Goal: Book appointment/travel/reservation

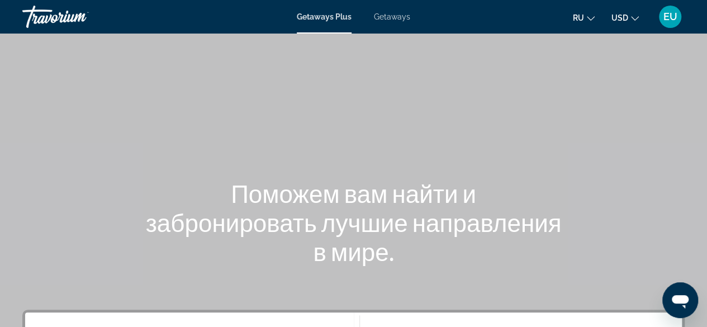
click at [395, 20] on span "Getaways" at bounding box center [392, 16] width 36 height 9
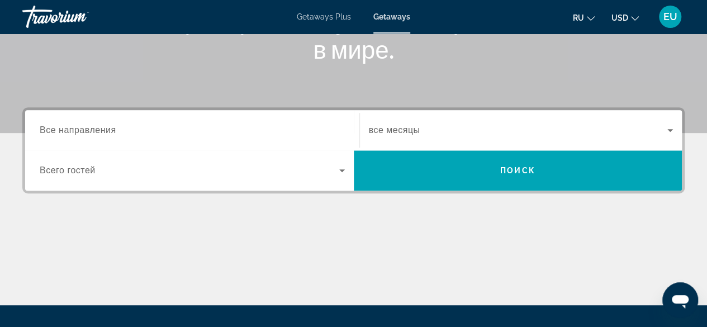
scroll to position [204, 0]
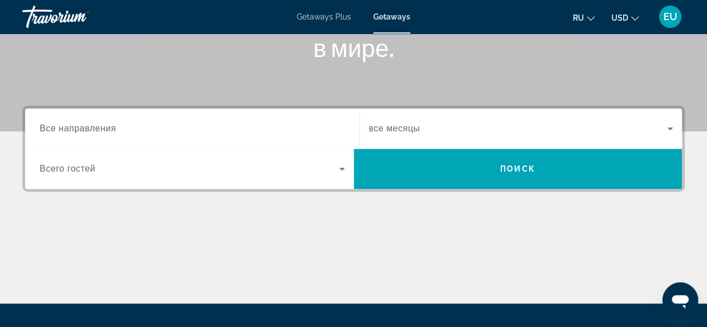
click at [101, 123] on span "Все направления" at bounding box center [78, 127] width 77 height 9
click at [101, 123] on input "Destination Все направления" at bounding box center [192, 128] width 305 height 13
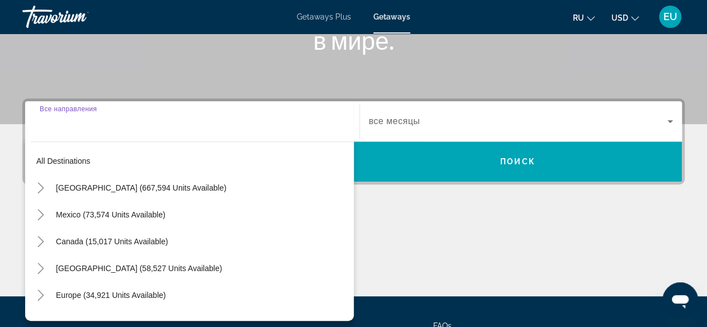
scroll to position [273, 0]
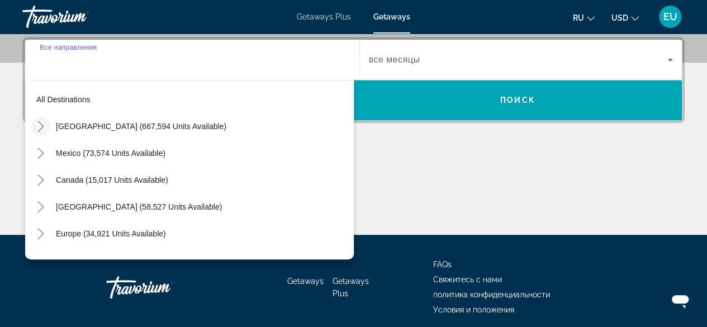
click at [35, 130] on icon "Toggle United States (667,594 units available)" at bounding box center [40, 126] width 11 height 11
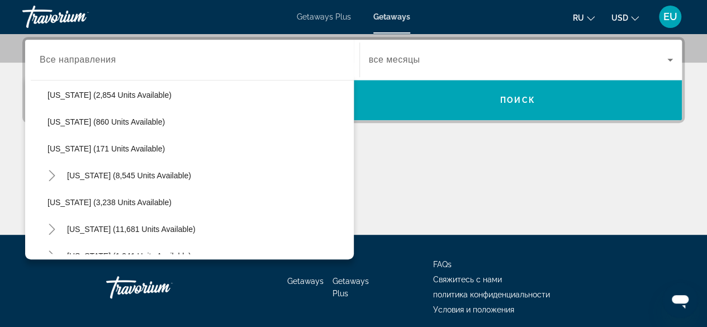
scroll to position [541, 0]
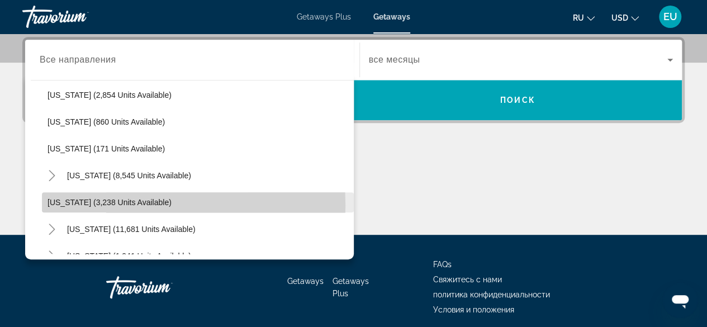
click at [83, 203] on span "[US_STATE] (3,238 units available)" at bounding box center [109, 202] width 124 height 9
type input "**********"
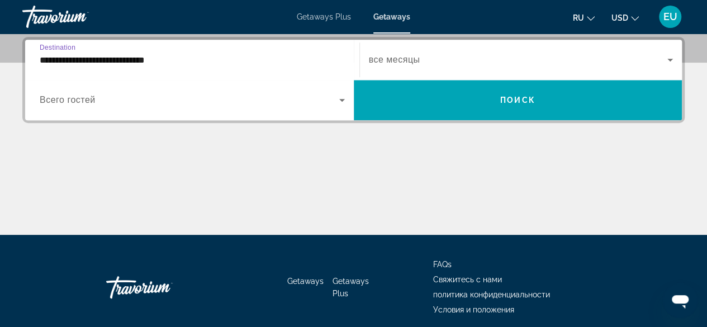
click at [670, 59] on icon "Search widget" at bounding box center [670, 60] width 6 height 3
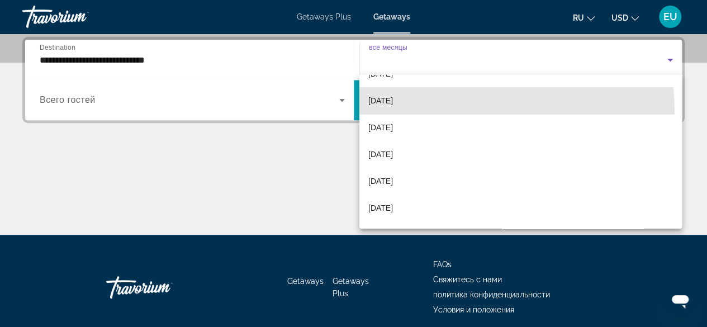
scroll to position [104, 0]
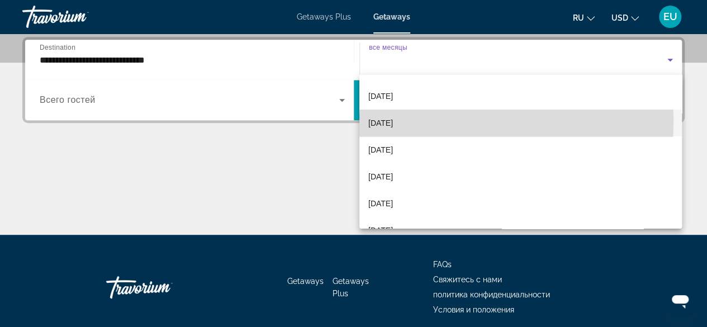
click at [381, 121] on span "[DATE]" at bounding box center [380, 122] width 25 height 13
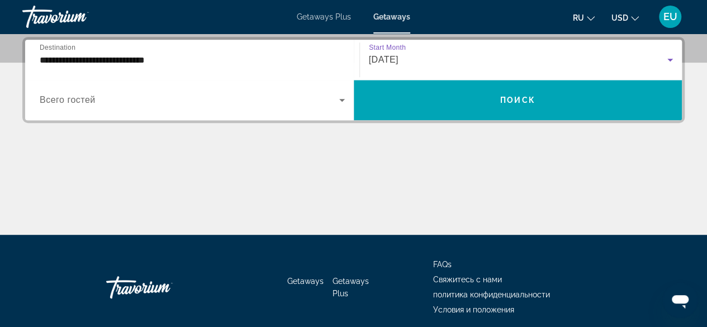
click at [333, 104] on span "Search widget" at bounding box center [189, 99] width 299 height 13
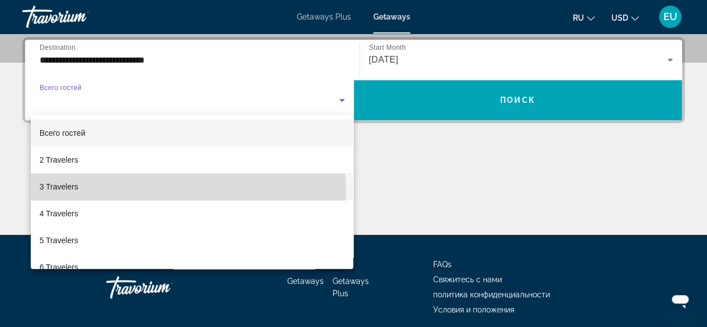
click at [51, 193] on mat-option "3 Travelers" at bounding box center [192, 186] width 323 height 27
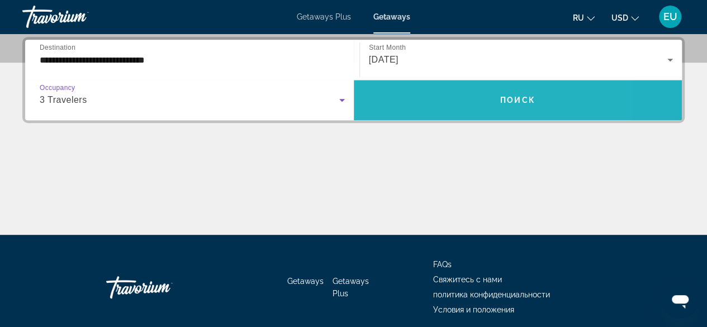
click at [443, 99] on span "Search widget" at bounding box center [518, 100] width 328 height 27
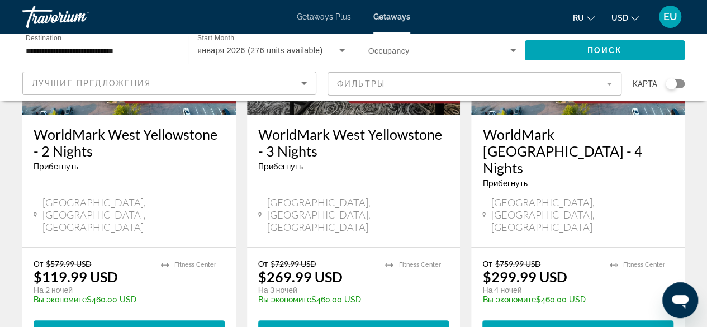
scroll to position [209, 0]
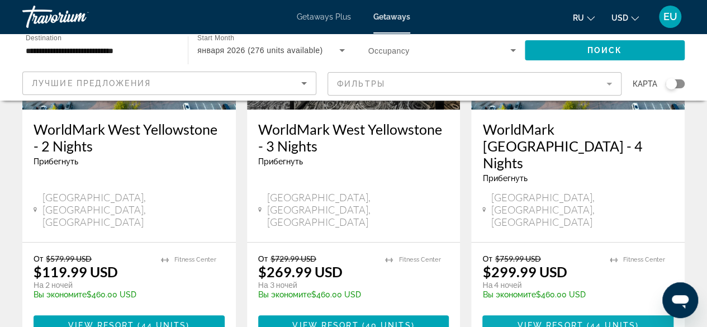
click at [505, 312] on span "Main content" at bounding box center [577, 325] width 191 height 27
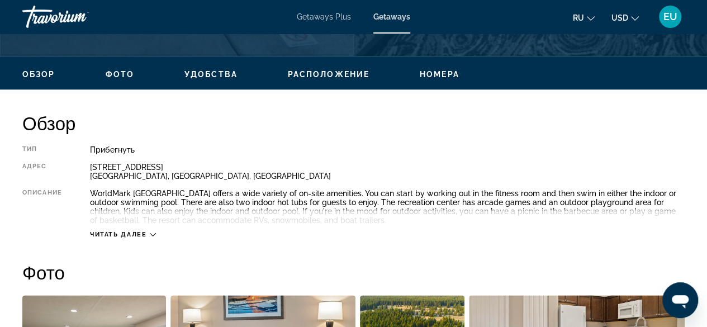
scroll to position [508, 0]
click at [43, 262] on h2 "Фото" at bounding box center [353, 272] width 662 height 22
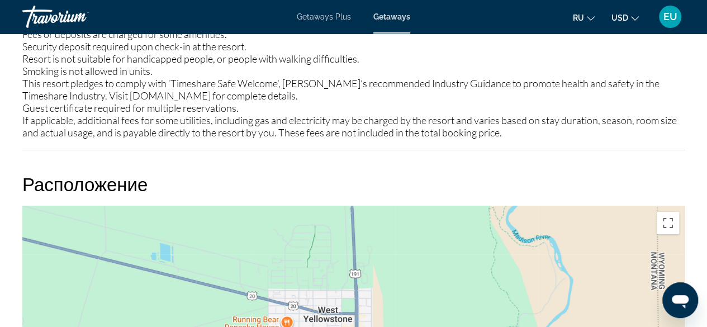
scroll to position [1707, 0]
